Goal: Find specific page/section: Find specific page/section

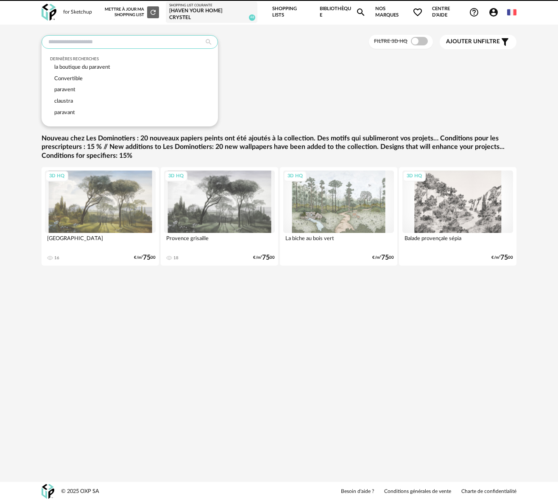
click at [111, 36] on input "text" at bounding box center [130, 42] width 176 height 14
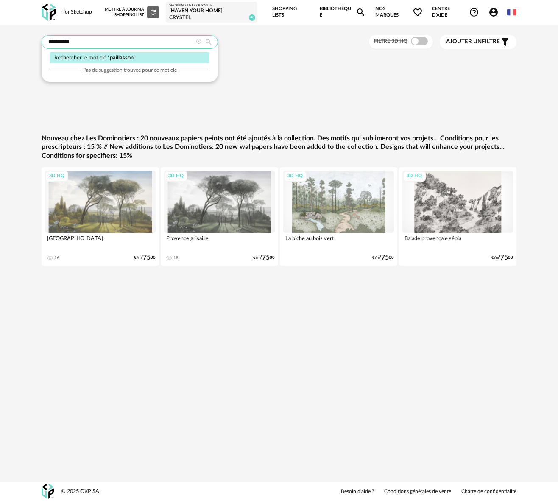
type input "**********"
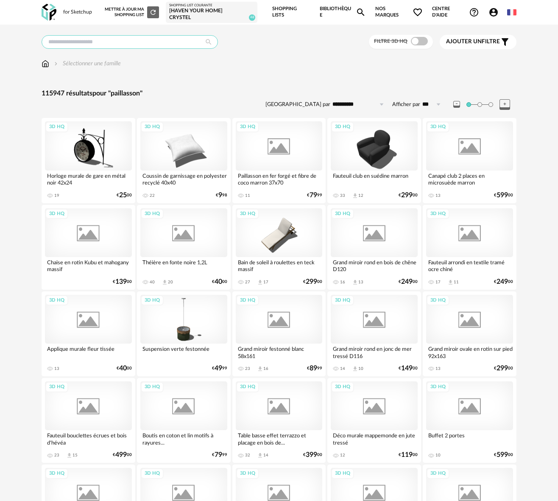
type input "**********"
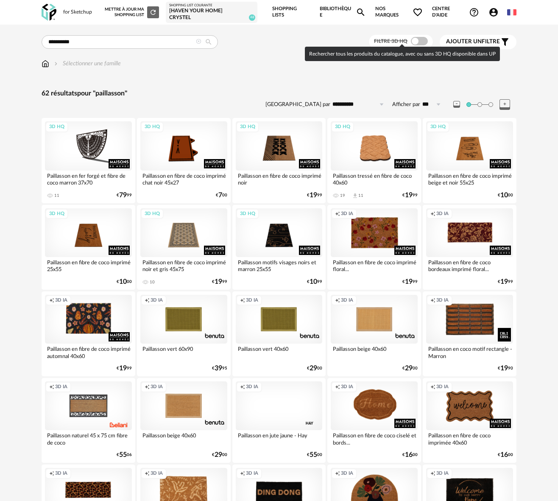
click at [421, 39] on span at bounding box center [419, 41] width 17 height 8
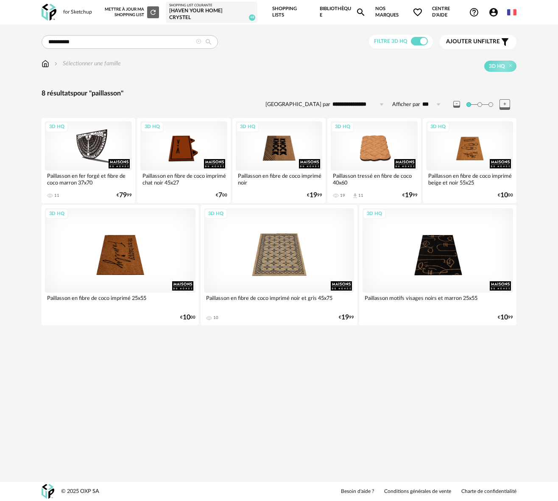
click at [208, 13] on div "[Haven your Home] Crystel" at bounding box center [211, 14] width 85 height 13
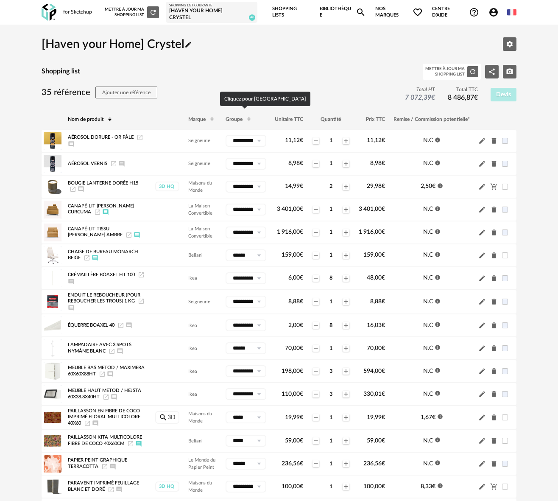
click at [237, 118] on span "Groupe" at bounding box center [234, 119] width 17 height 5
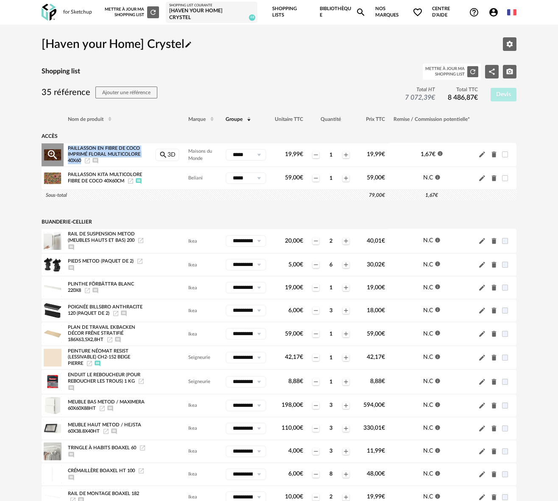
drag, startPoint x: 68, startPoint y: 146, endPoint x: 81, endPoint y: 157, distance: 17.2
click at [81, 157] on span "Paillasson en fibre de coco imprimé floral multicolore 40x60" at bounding box center [104, 154] width 73 height 17
drag, startPoint x: 70, startPoint y: 170, endPoint x: 125, endPoint y: 175, distance: 55.4
click at [125, 175] on span "Paillasson Kita Multicolore Fibre de coco 40x60cm" at bounding box center [105, 177] width 74 height 11
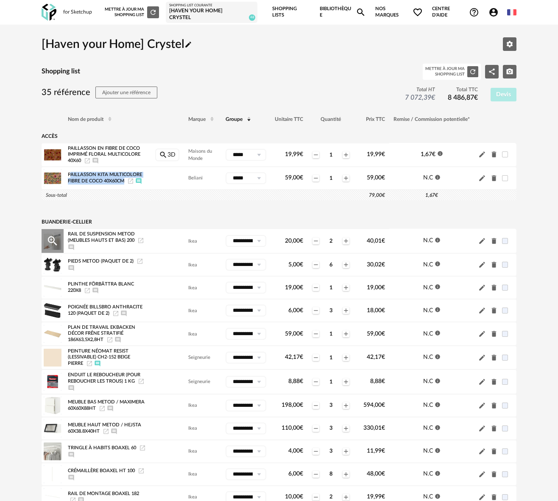
copy span "aillasson Kita Multicolore Fibre de coco 40x60cm"
